Goal: Information Seeking & Learning: Understand process/instructions

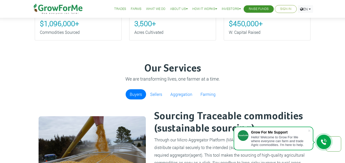
scroll to position [279, 0]
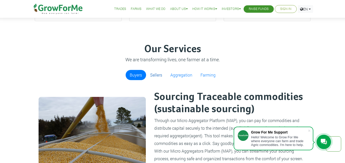
click at [158, 78] on link "Sellers" at bounding box center [156, 75] width 20 height 10
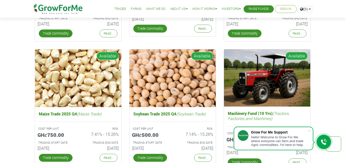
scroll to position [777, 0]
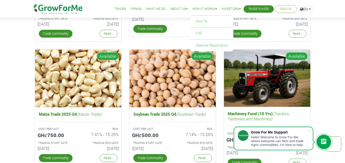
click at [196, 10] on link "How it Works" at bounding box center [204, 8] width 25 height 5
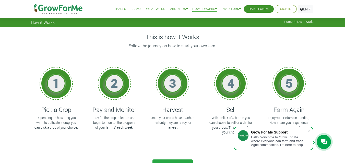
click at [12, 3] on div "Trades Farms What We Do About Us Traction Our Vision Our Team Our Board Our Adv…" at bounding box center [172, 9] width 352 height 18
click at [76, 89] on div "1 Pick a Crop Depending on how long you want to cultivate a crop, you can pick …" at bounding box center [56, 108] width 50 height 92
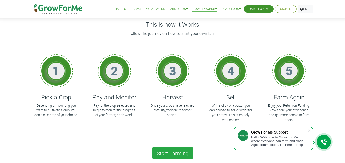
scroll to position [13, 0]
click at [237, 76] on h1 "4" at bounding box center [230, 70] width 15 height 15
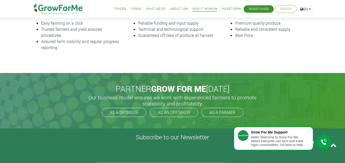
scroll to position [215, 0]
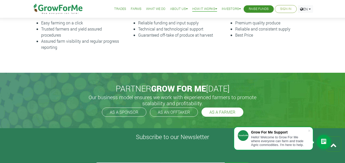
click at [226, 112] on link "AS A FARMER" at bounding box center [222, 112] width 42 height 9
